Goal: Information Seeking & Learning: Check status

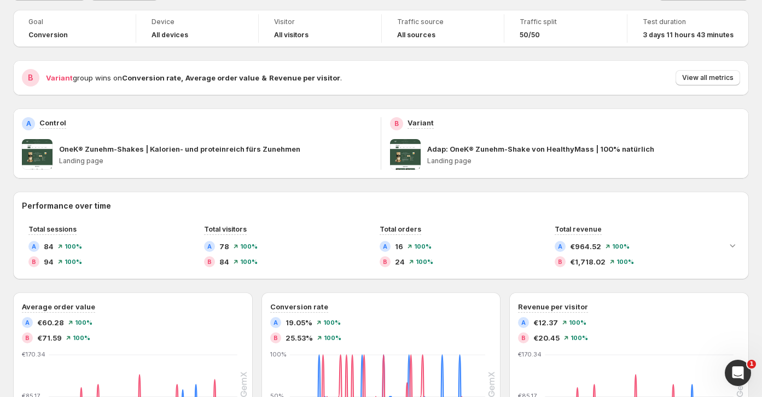
scroll to position [60, 0]
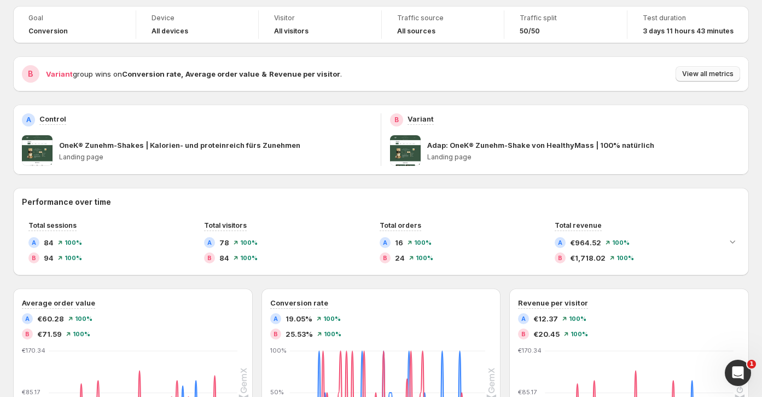
click at [685, 71] on span "View all metrics" at bounding box center [707, 73] width 51 height 9
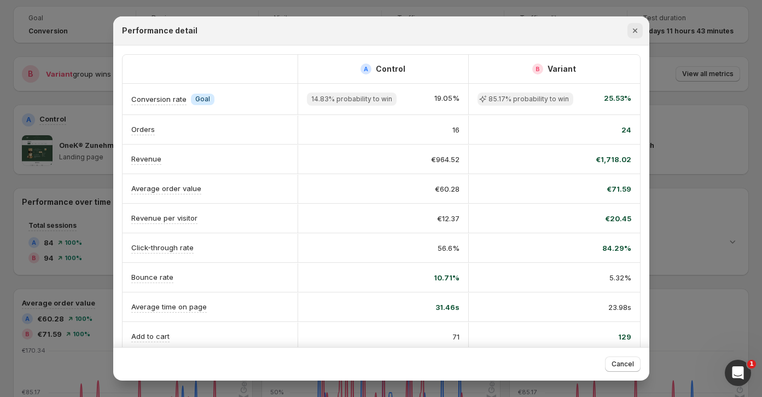
click at [631, 36] on button "Close" at bounding box center [634, 30] width 15 height 15
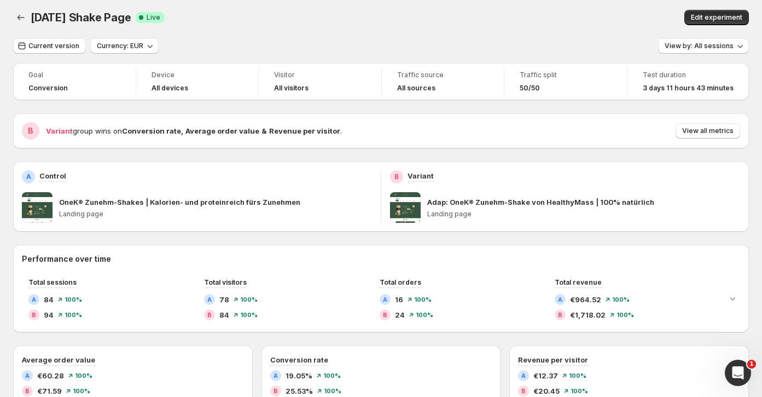
scroll to position [0, 0]
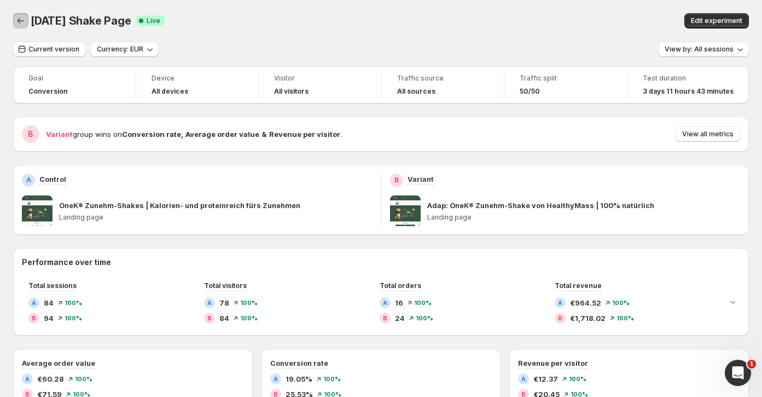
click at [21, 22] on icon "Back" at bounding box center [20, 20] width 11 height 11
